Goal: Task Accomplishment & Management: Manage account settings

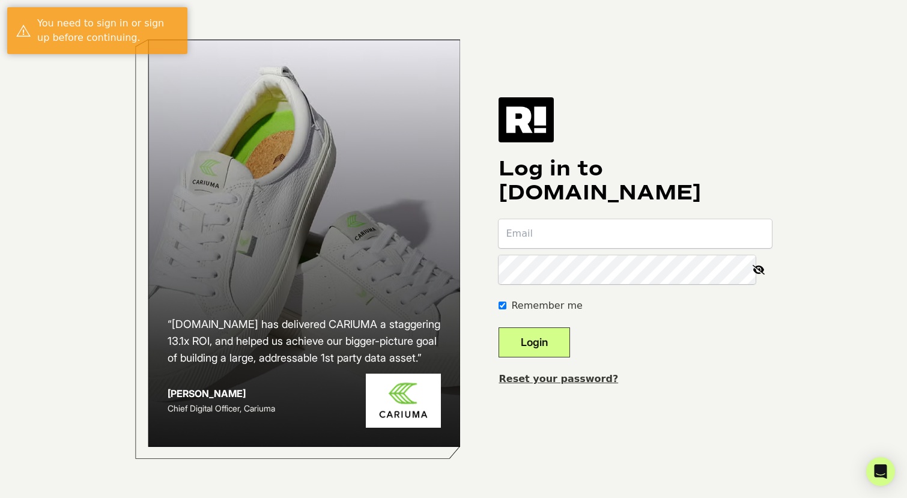
click at [563, 233] on input "email" at bounding box center [634, 233] width 273 height 29
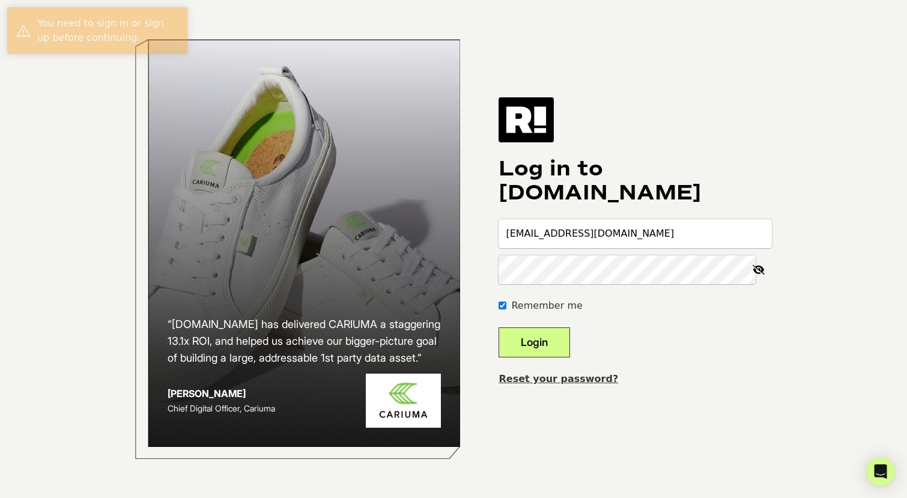
type input "[EMAIL_ADDRESS][DOMAIN_NAME]"
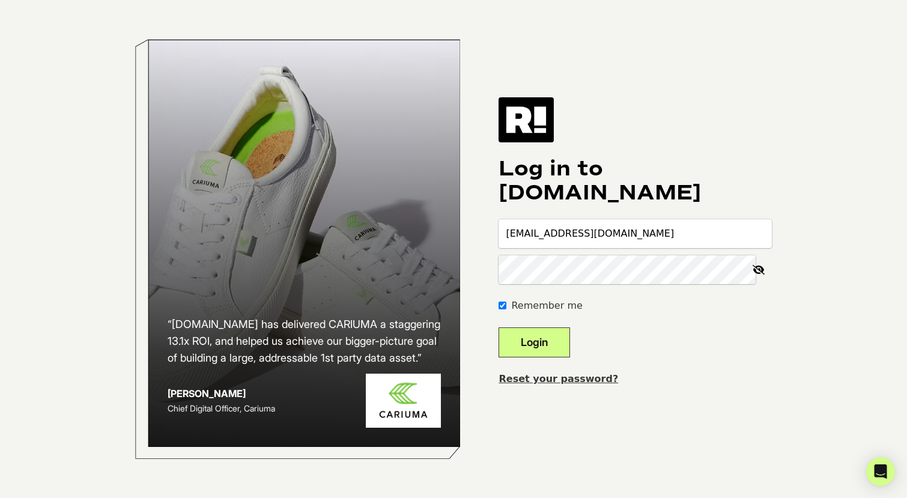
click at [498, 327] on button "Login" at bounding box center [533, 342] width 71 height 30
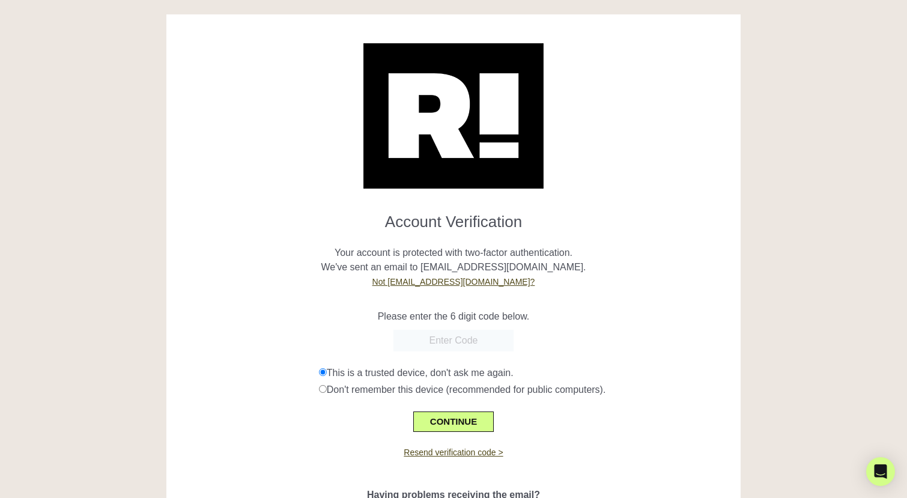
paste input "070742"
type input "070742"
click at [473, 419] on button "CONTINUE" at bounding box center [453, 421] width 80 height 20
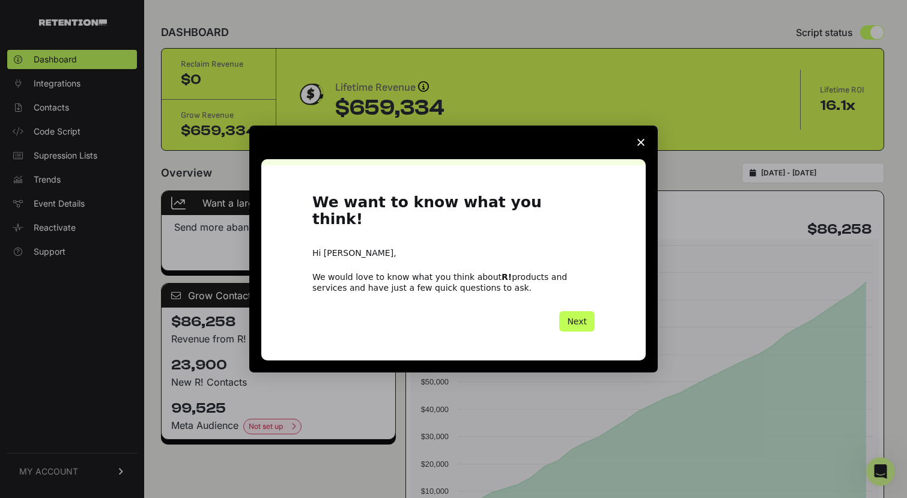
click at [591, 311] on button "Next" at bounding box center [576, 321] width 35 height 20
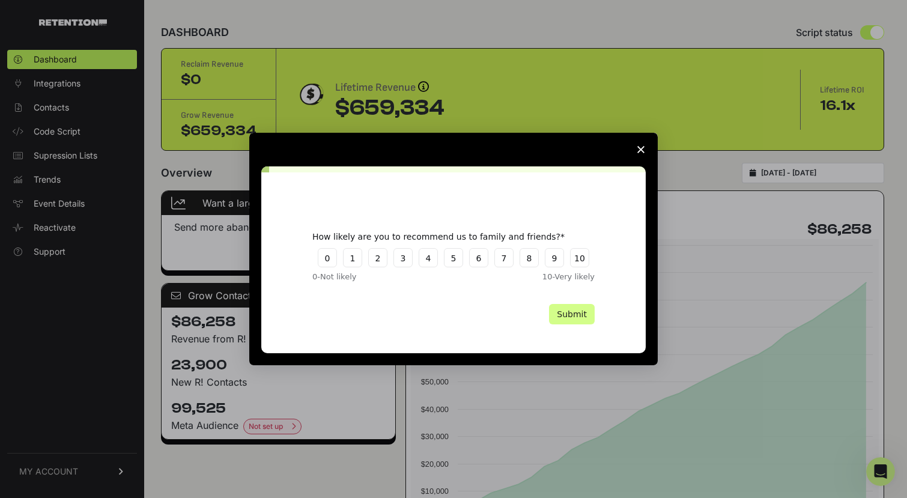
click at [645, 149] on span "Close survey" at bounding box center [641, 150] width 34 height 34
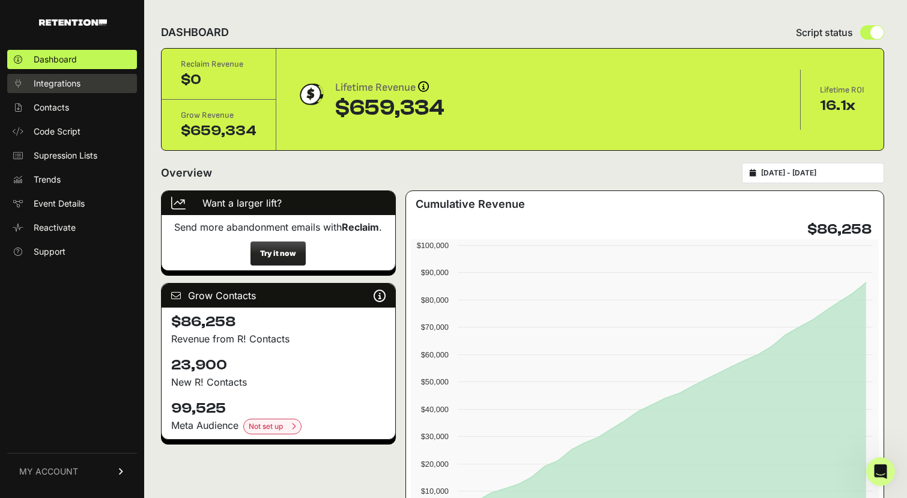
click at [81, 86] on link "Integrations" at bounding box center [72, 83] width 130 height 19
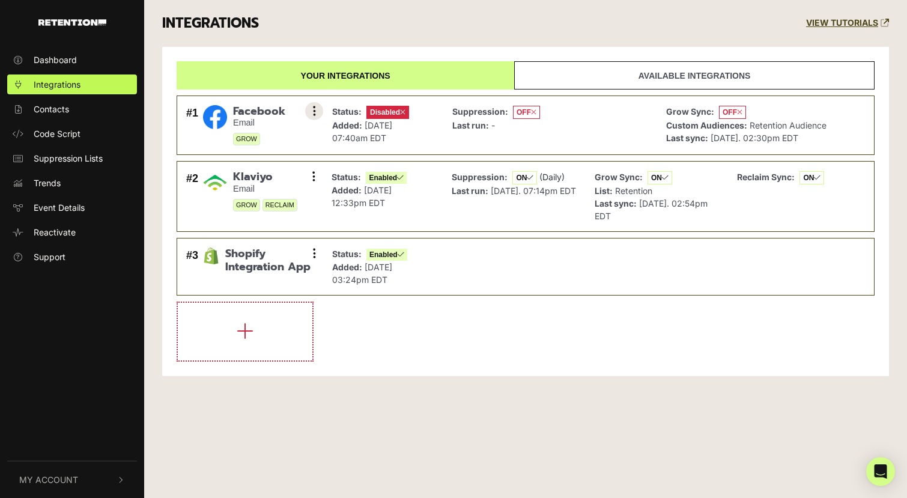
click at [310, 110] on button at bounding box center [314, 111] width 18 height 18
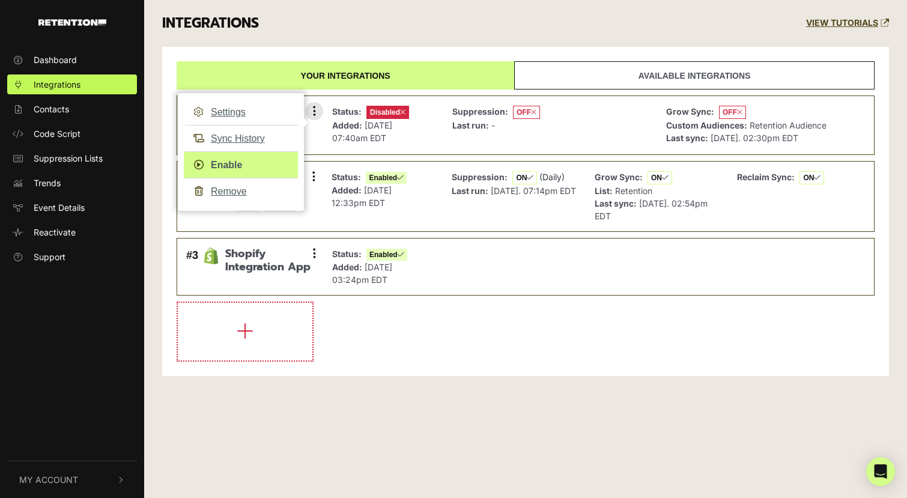
click at [235, 160] on link "Enable" at bounding box center [241, 164] width 114 height 27
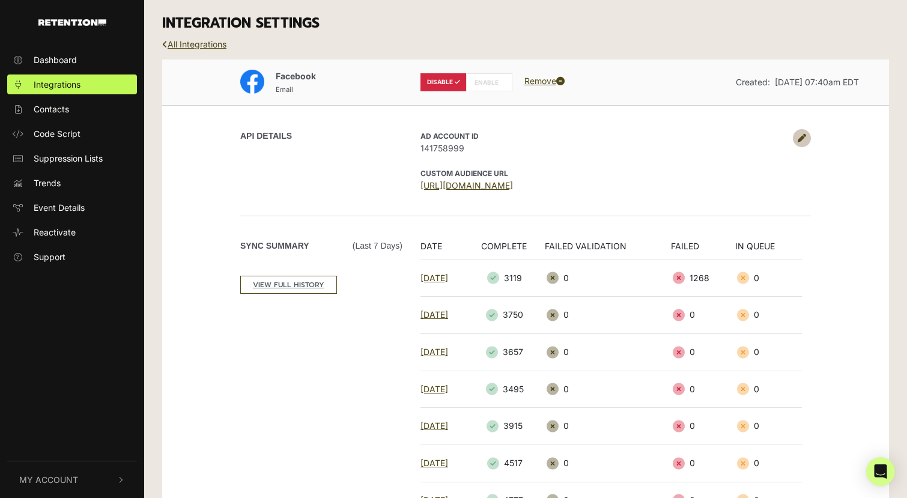
click at [507, 77] on label "ENABLE" at bounding box center [489, 82] width 46 height 18
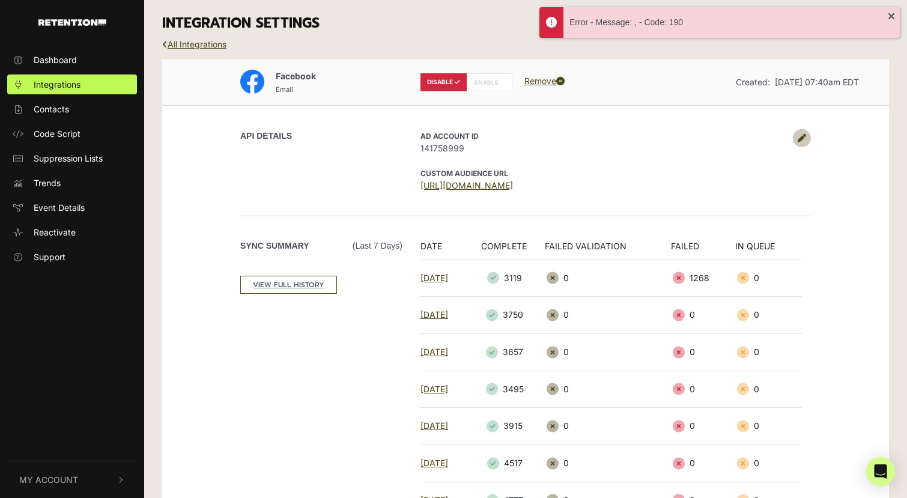
click at [444, 148] on span "141758999" at bounding box center [603, 148] width 366 height 13
click at [443, 148] on span "141758999" at bounding box center [603, 148] width 366 height 13
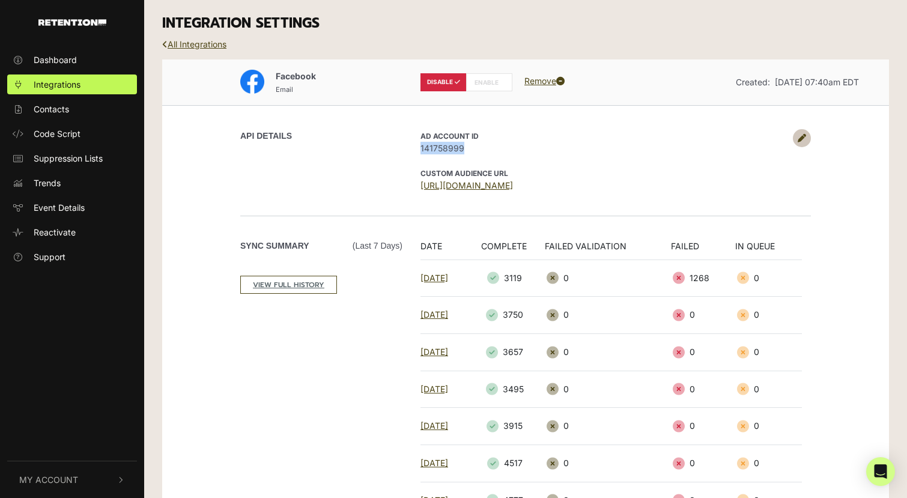
copy div "141758999"
click at [558, 79] on icon at bounding box center [560, 81] width 8 height 8
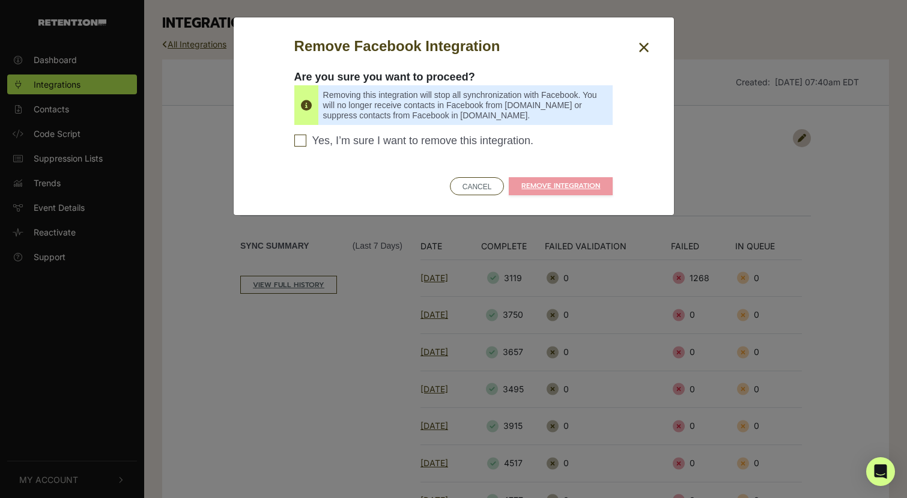
click at [480, 146] on span "Yes, I’m sure I want to remove this integration." at bounding box center [423, 140] width 222 height 13
click at [306, 146] on input "Yes, I’m sure I want to remove this integration. Please confirm to continue" at bounding box center [300, 140] width 12 height 12
checkbox input "true"
click at [557, 190] on link "REMOVE INTEGRATION" at bounding box center [561, 186] width 104 height 18
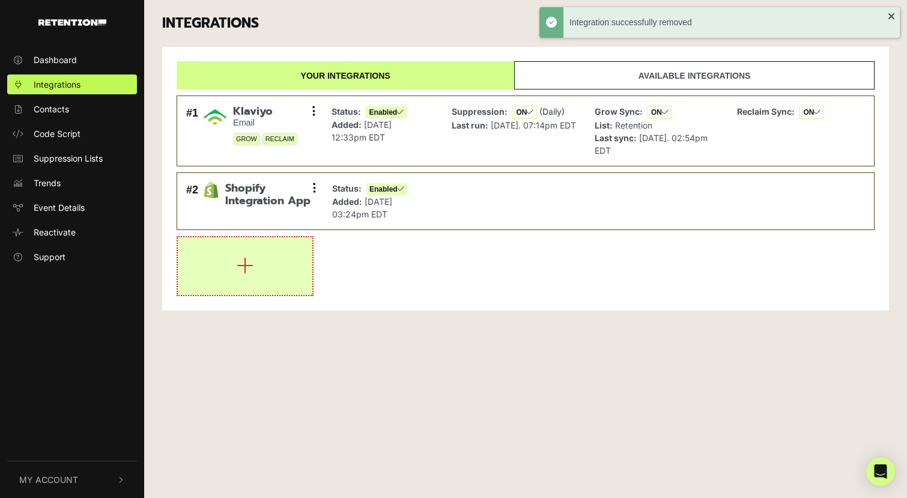
click at [247, 264] on icon "button" at bounding box center [245, 265] width 17 height 19
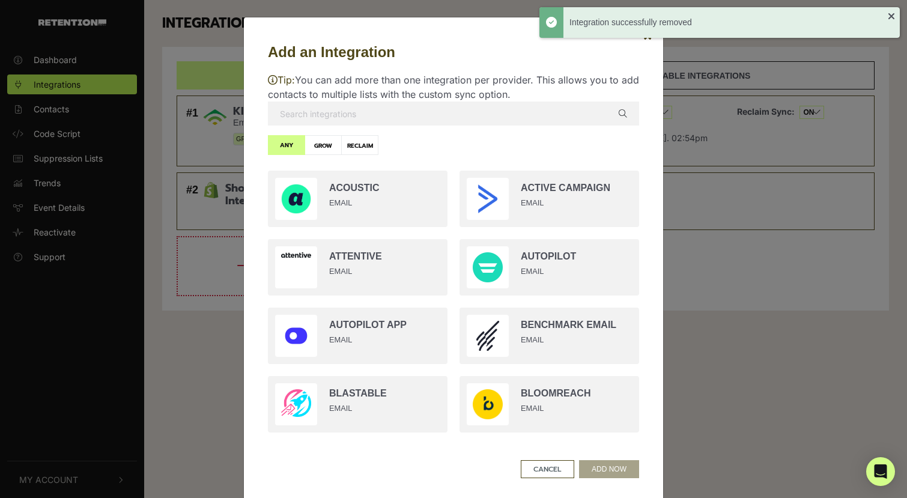
click at [400, 115] on input "text" at bounding box center [453, 113] width 371 height 24
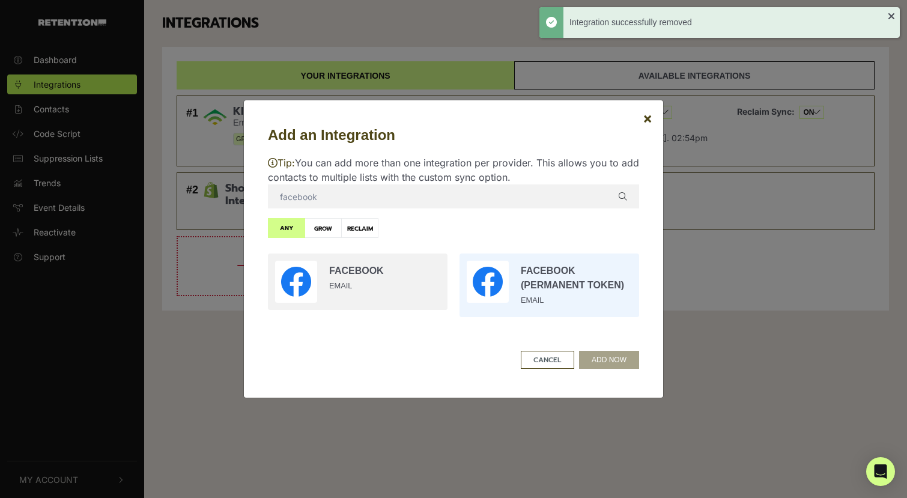
type input "facebook"
click at [509, 279] on input "radio" at bounding box center [549, 285] width 192 height 76
radio input "true"
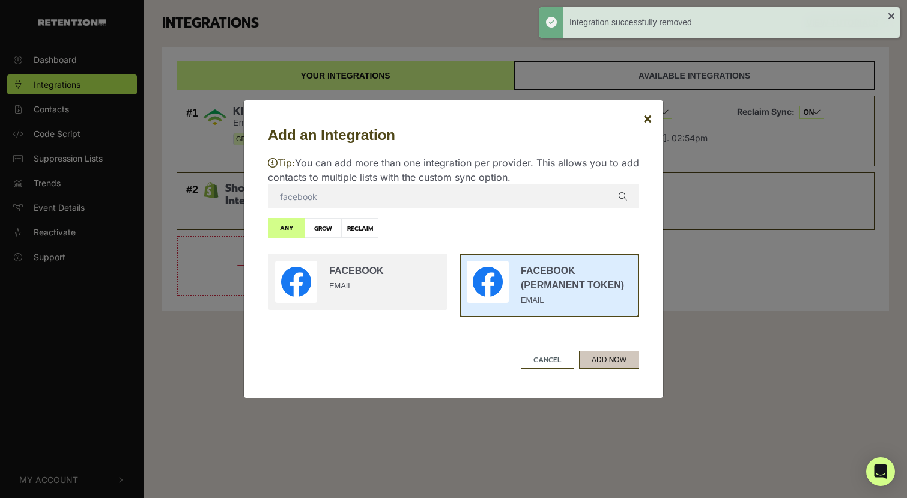
click at [599, 361] on button "ADD NOW" at bounding box center [609, 360] width 60 height 18
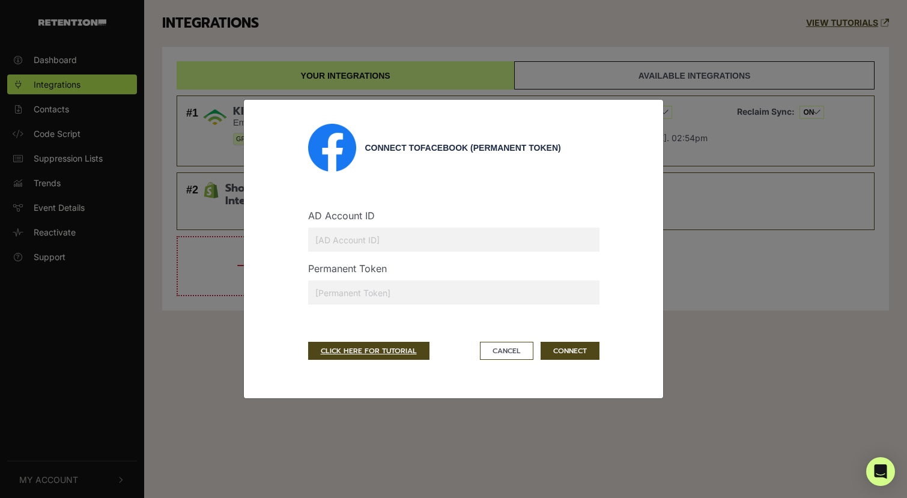
click at [430, 246] on input "text" at bounding box center [453, 240] width 291 height 24
paste input "141758999"
type input "141758999"
click at [427, 294] on input "text" at bounding box center [453, 292] width 291 height 24
click at [372, 355] on link "CLICK HERE FOR TUTORIAL" at bounding box center [368, 351] width 121 height 18
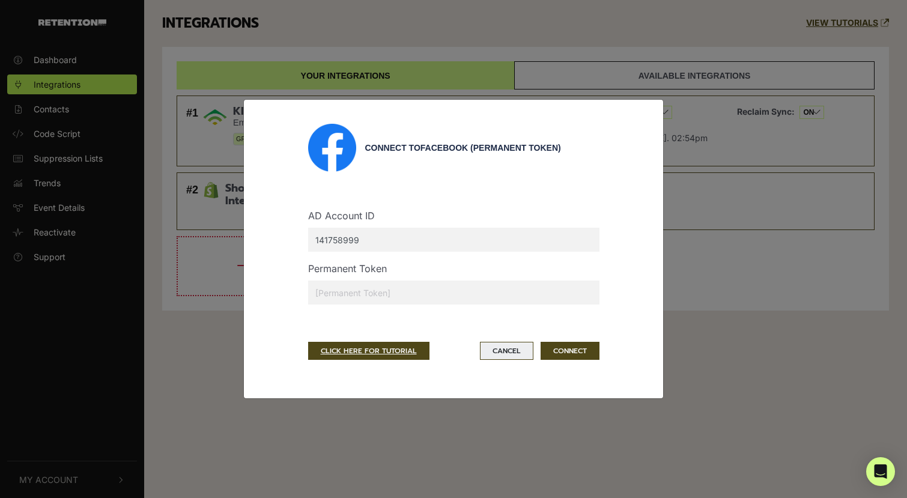
click at [504, 353] on button "Cancel" at bounding box center [506, 351] width 53 height 18
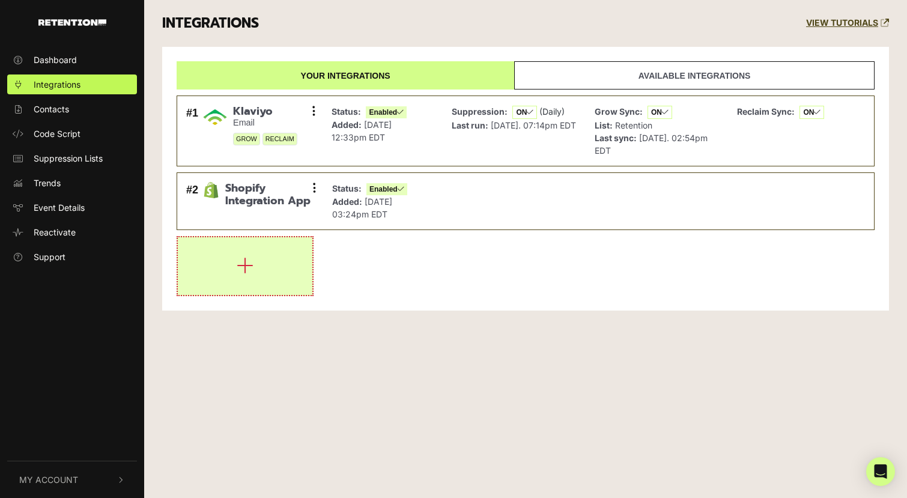
click at [248, 258] on icon "button" at bounding box center [245, 265] width 17 height 19
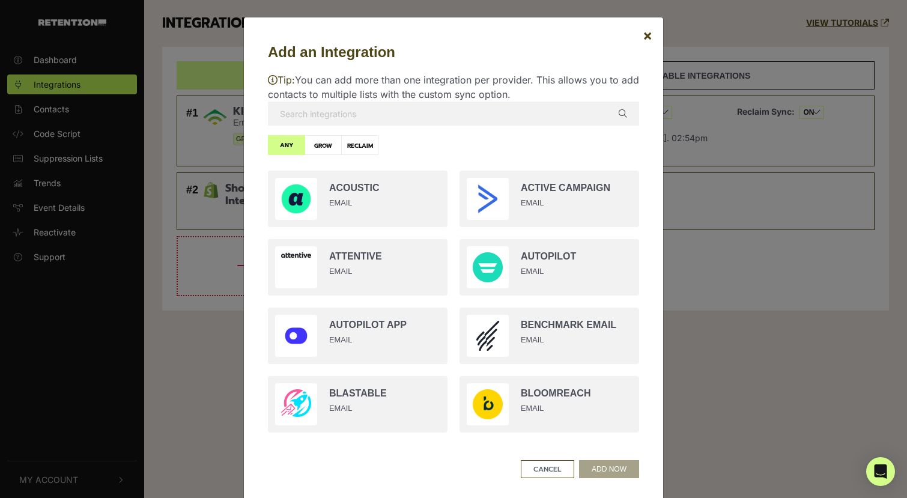
click at [352, 104] on input "text" at bounding box center [453, 113] width 371 height 24
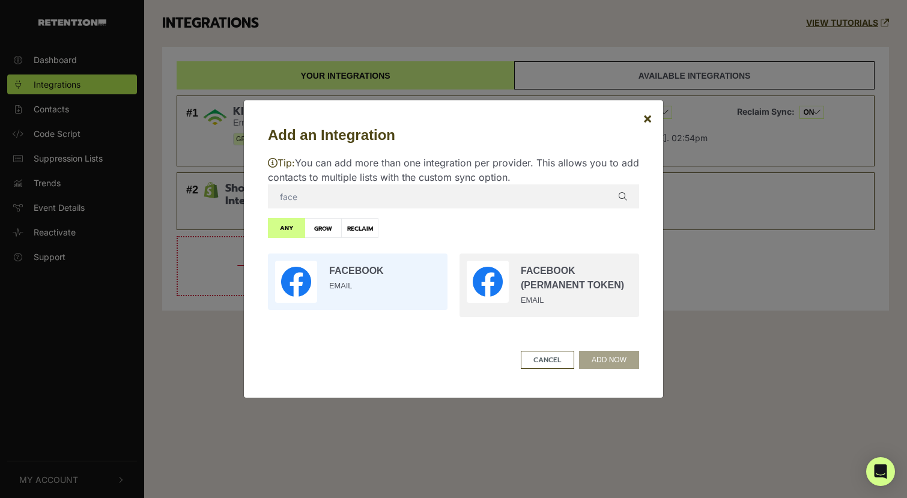
type input "face"
click at [340, 258] on input "radio" at bounding box center [358, 281] width 192 height 68
radio input "true"
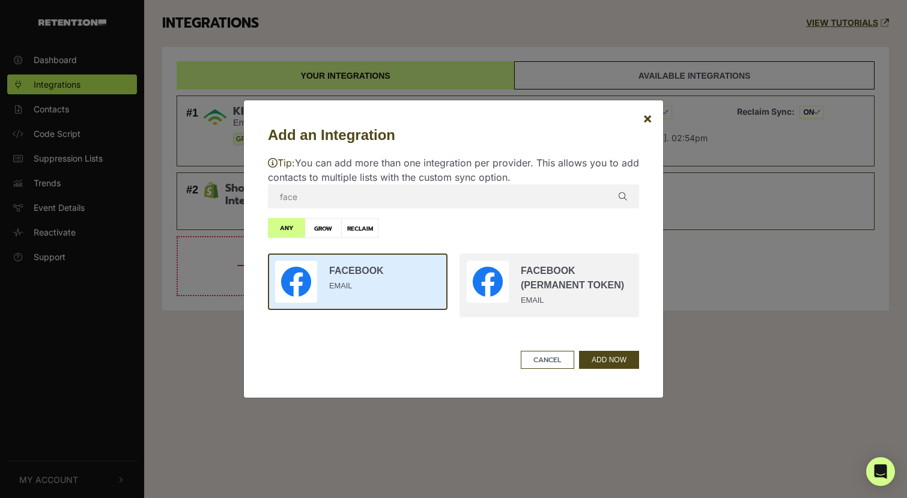
click at [340, 268] on input "radio" at bounding box center [358, 281] width 192 height 68
click at [587, 356] on button "ADD NOW" at bounding box center [609, 360] width 60 height 18
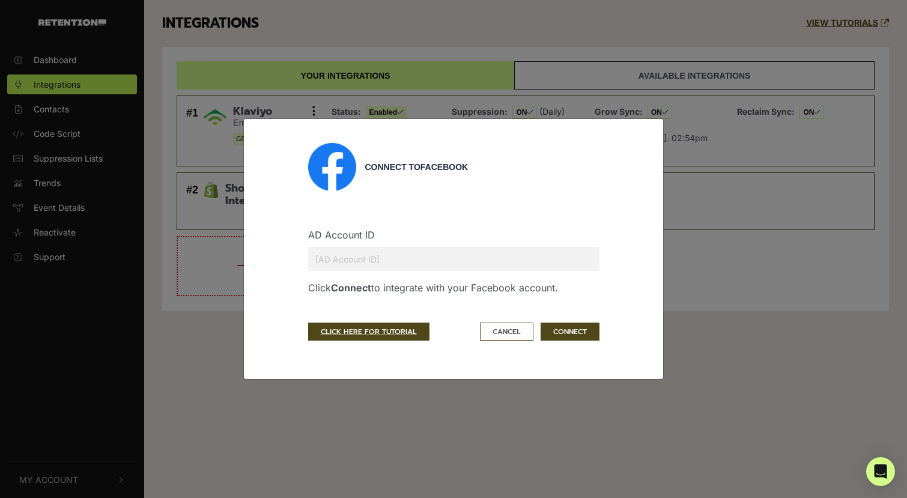
click at [467, 263] on input "text" at bounding box center [453, 259] width 291 height 24
paste input "141758999"
type input "141758999"
click at [585, 336] on button "CONNECT" at bounding box center [569, 331] width 59 height 18
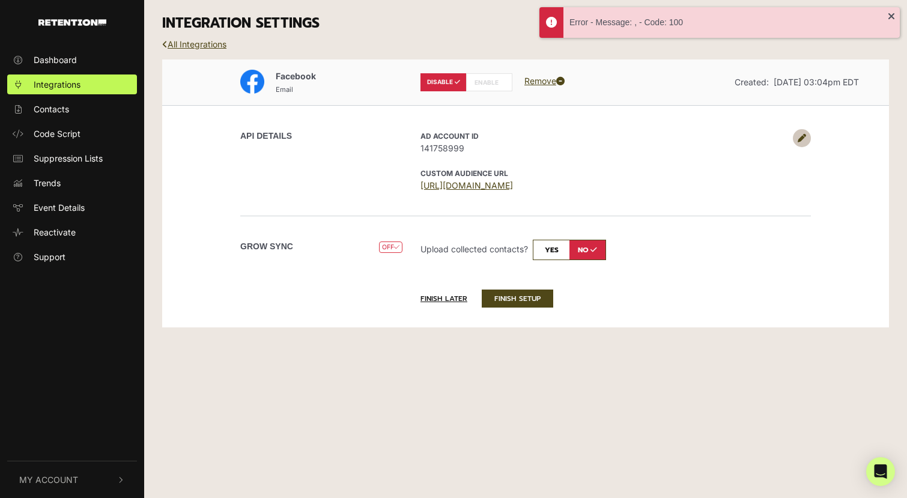
click at [489, 80] on label "ENABLE" at bounding box center [489, 82] width 46 height 18
click at [559, 82] on icon at bounding box center [560, 81] width 8 height 8
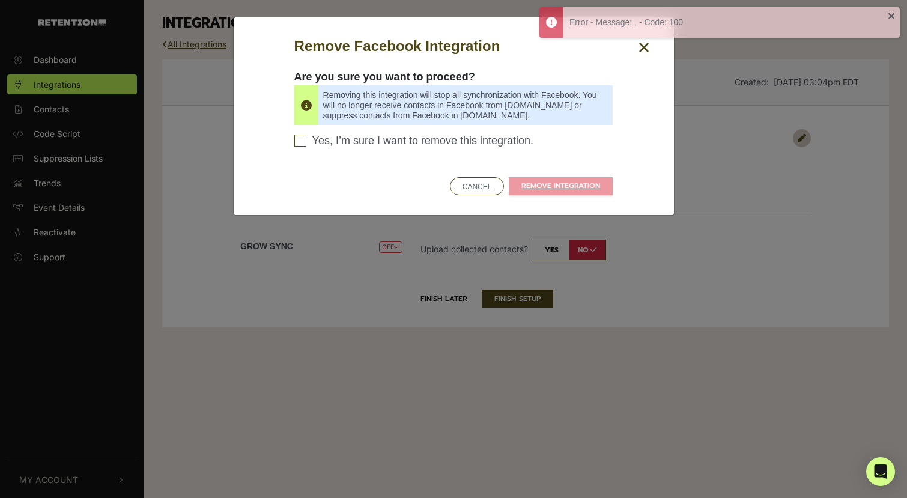
radio input "false"
radio input "true"
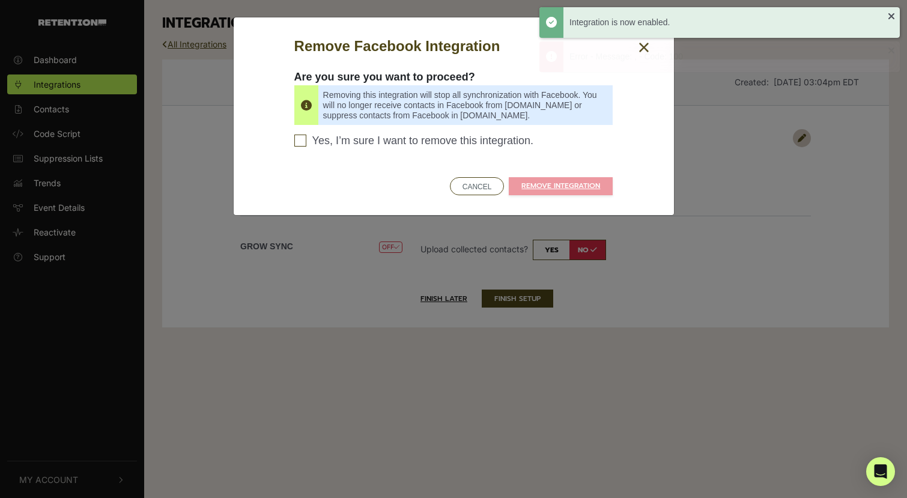
click at [468, 150] on label "Yes, I’m sure I want to remove this integration. Please confirm to continue" at bounding box center [453, 143] width 319 height 18
click at [306, 146] on input "Yes, I’m sure I want to remove this integration. Please confirm to continue" at bounding box center [300, 140] width 12 height 12
click at [468, 145] on span "Yes, I’m sure I want to remove this integration." at bounding box center [423, 140] width 222 height 13
click at [306, 145] on input "Yes, I’m sure I want to remove this integration. Please confirm to continue" at bounding box center [300, 140] width 12 height 12
click at [468, 145] on span "Yes, I’m sure I want to remove this integration." at bounding box center [423, 140] width 222 height 13
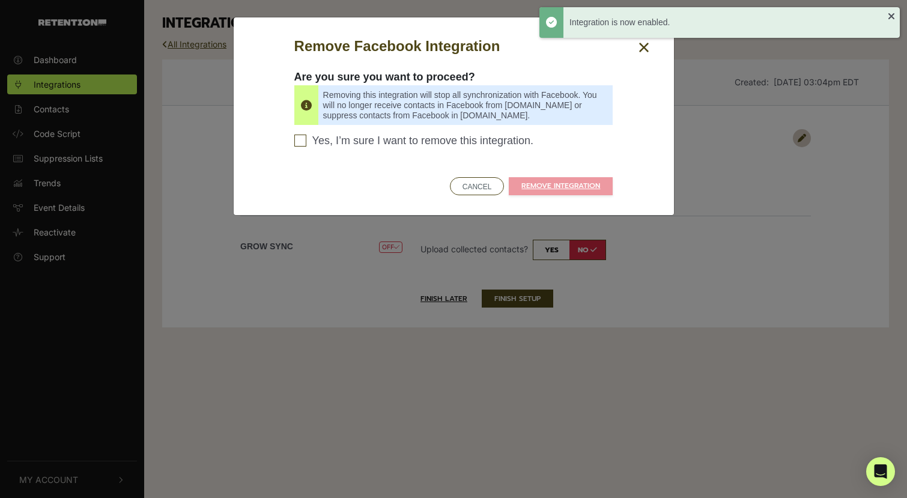
click at [306, 145] on input "Yes, I’m sure I want to remove this integration. Please confirm to continue" at bounding box center [300, 140] width 12 height 12
checkbox input "true"
click at [552, 194] on link "REMOVE INTEGRATION" at bounding box center [561, 186] width 104 height 18
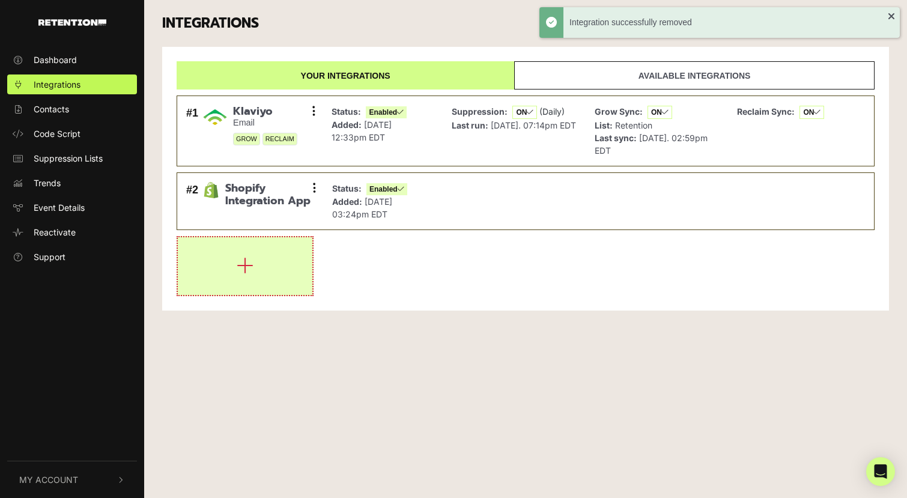
click at [248, 282] on button "button" at bounding box center [245, 266] width 134 height 58
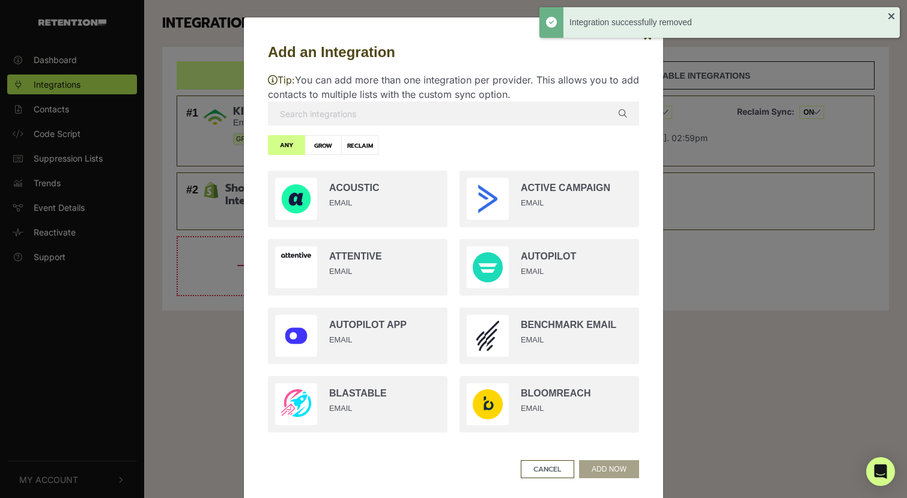
click at [375, 126] on div "Tip: You can add more than one integration per provider. This allows you to add…" at bounding box center [453, 252] width 371 height 379
click at [363, 116] on input "text" at bounding box center [453, 113] width 371 height 24
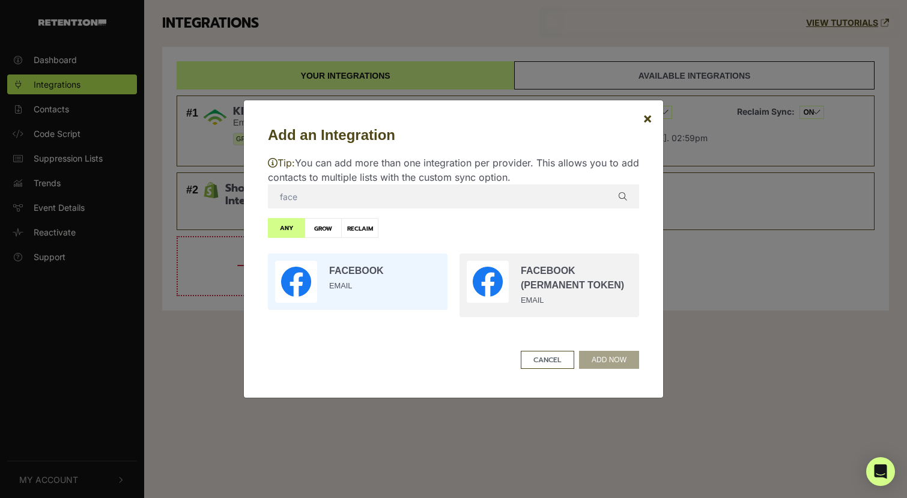
type input "face"
click at [416, 288] on input "radio" at bounding box center [358, 281] width 192 height 68
radio input "true"
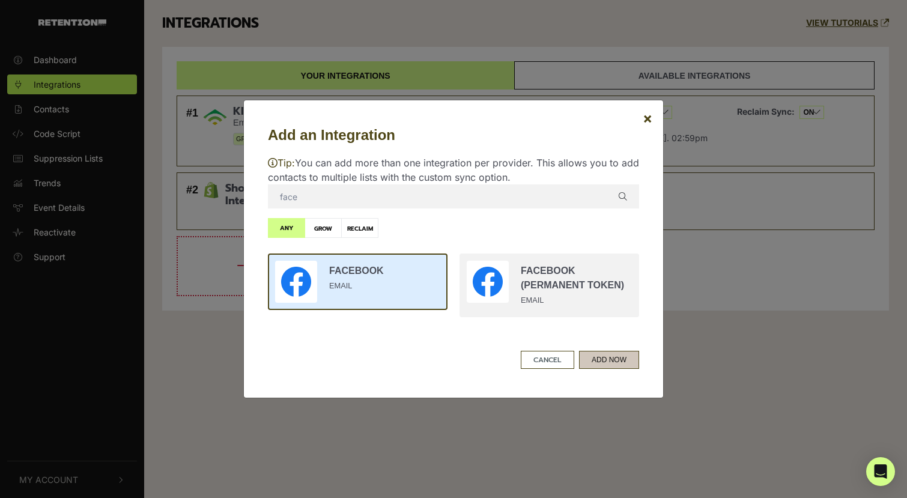
click at [604, 364] on button "ADD NOW" at bounding box center [609, 360] width 60 height 18
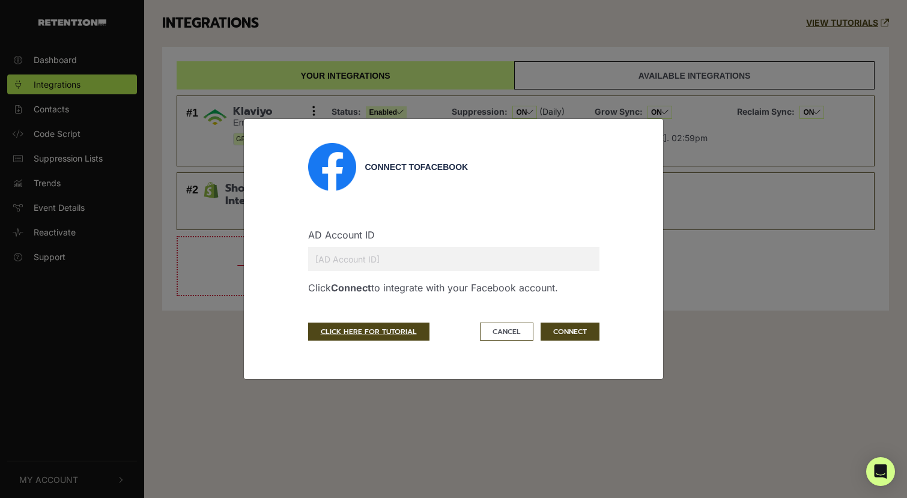
click at [497, 250] on input "text" at bounding box center [453, 259] width 291 height 24
paste input "802940"
type input "802940"
click at [429, 261] on input "text" at bounding box center [453, 259] width 291 height 24
click at [244, 178] on div "Connect to Facebook AD Account ID Click Connect to integrate with your Facebook…" at bounding box center [453, 248] width 420 height 261
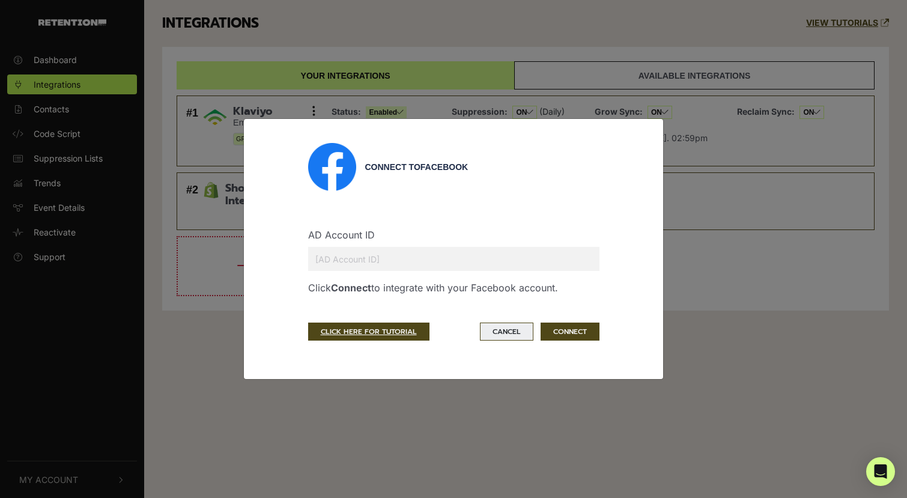
click at [507, 325] on button "Cancel" at bounding box center [506, 331] width 53 height 18
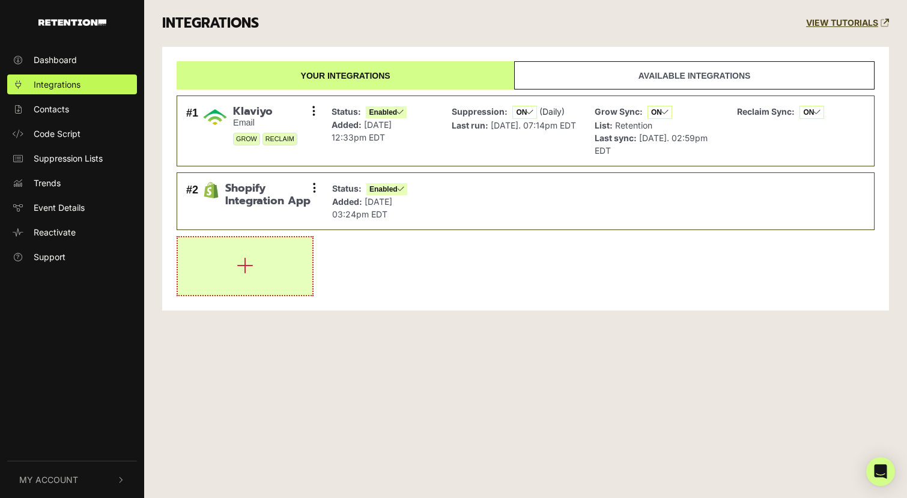
click at [292, 286] on button "button" at bounding box center [245, 266] width 134 height 58
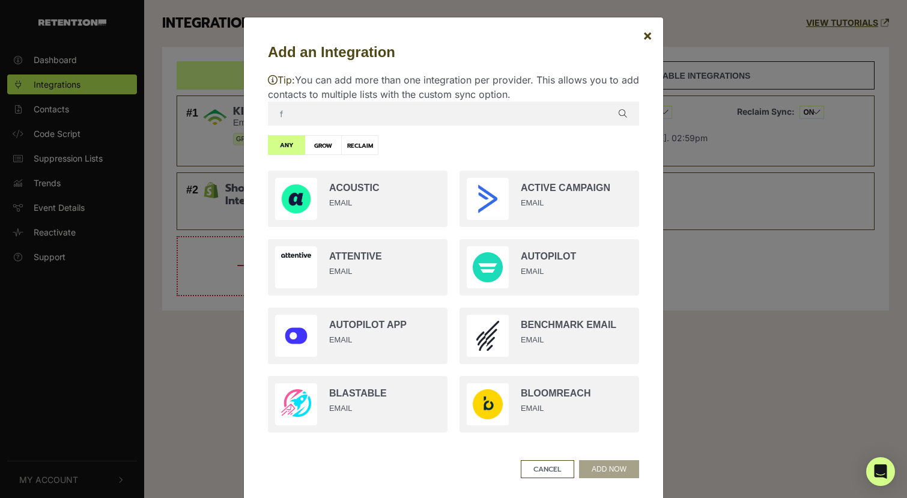
click at [383, 106] on input "f" at bounding box center [453, 113] width 371 height 24
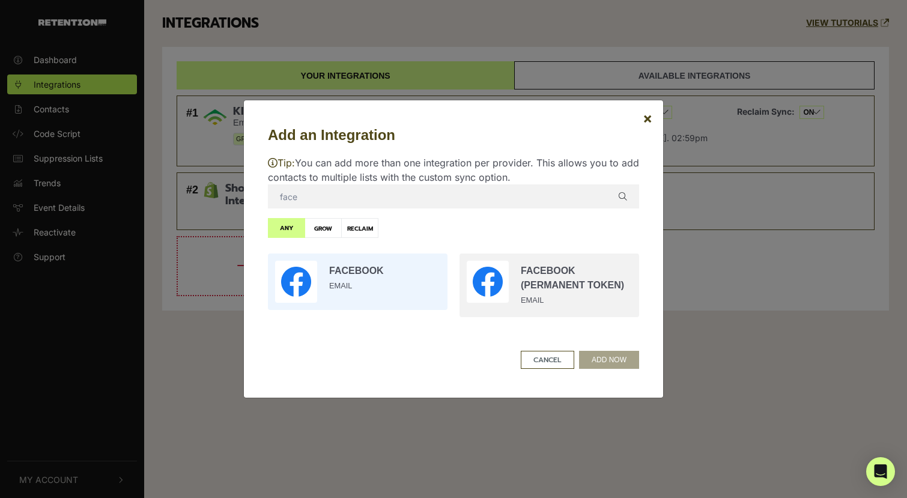
type input "face"
click at [374, 300] on input "radio" at bounding box center [358, 281] width 192 height 68
radio input "true"
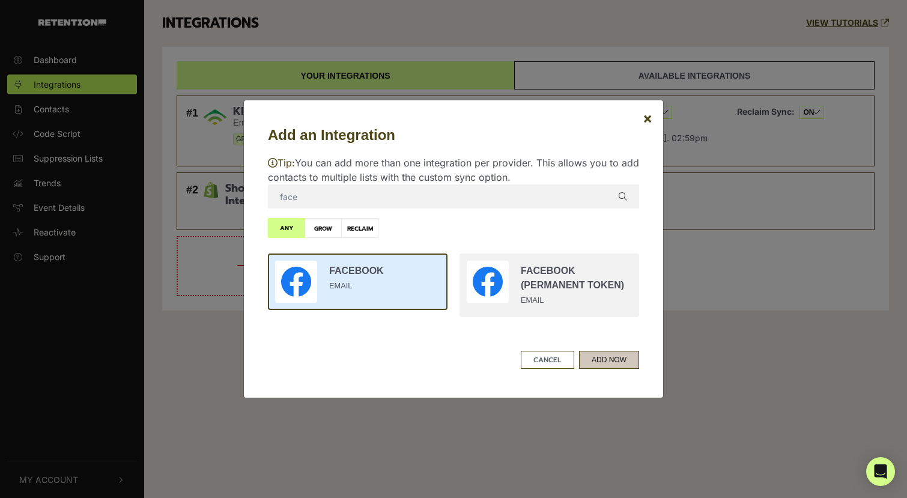
click at [588, 364] on button "ADD NOW" at bounding box center [609, 360] width 60 height 18
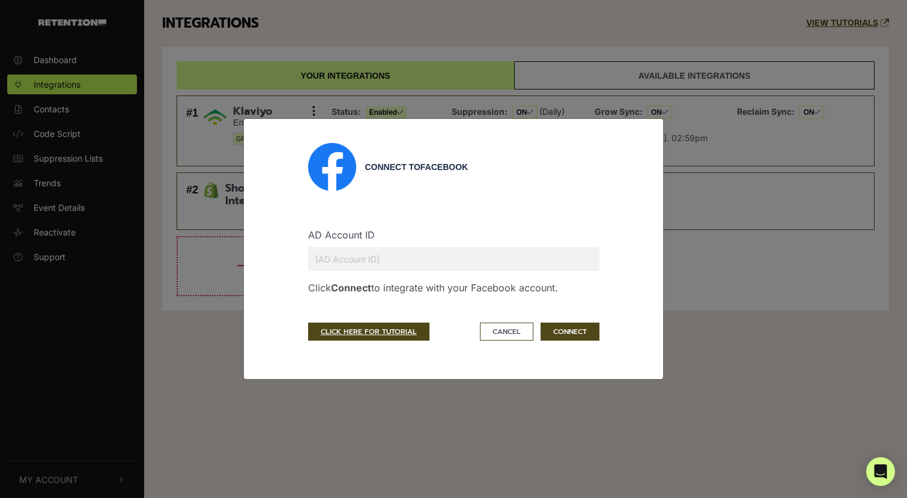
click at [529, 250] on input "text" at bounding box center [453, 259] width 291 height 24
paste input "141758999"
type input "141758999"
click at [570, 332] on button "CONNECT" at bounding box center [569, 331] width 59 height 18
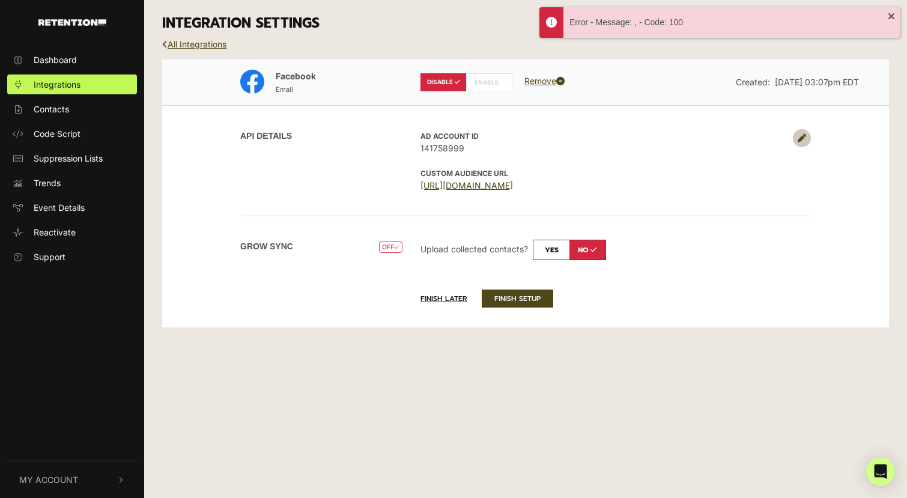
click at [480, 73] on label "ENABLE" at bounding box center [489, 82] width 46 height 18
click at [480, 80] on label "ENABLE" at bounding box center [489, 82] width 46 height 18
click at [513, 186] on link "[URL][DOMAIN_NAME]" at bounding box center [466, 185] width 92 height 10
radio input "false"
radio input "true"
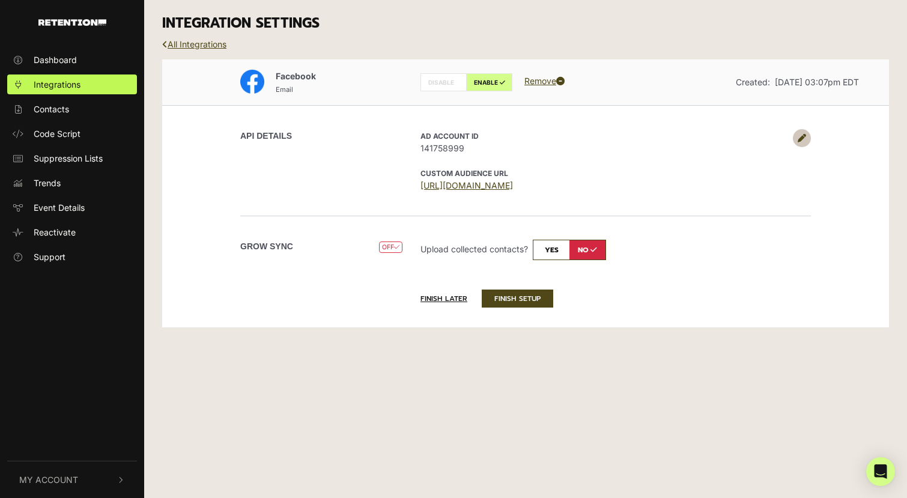
click at [552, 249] on input "checkbox" at bounding box center [569, 250] width 73 height 20
checkbox input "true"
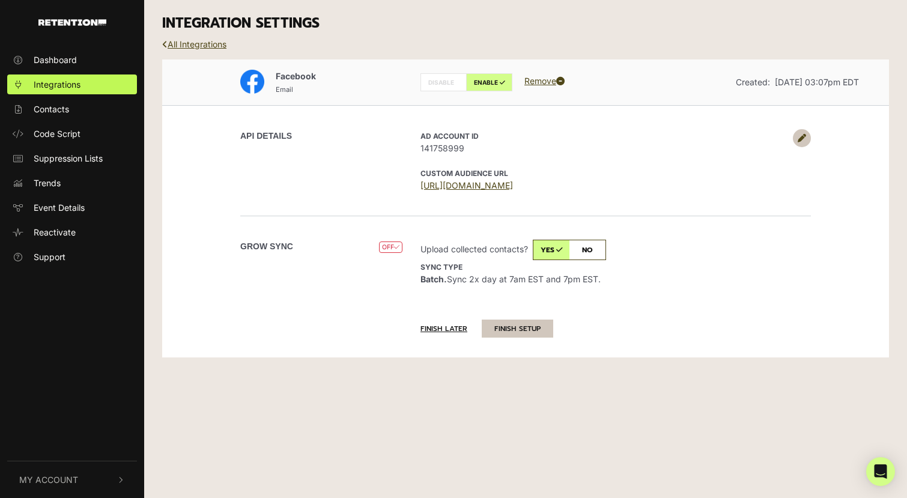
click at [508, 329] on button "FINISH SETUP" at bounding box center [517, 328] width 71 height 18
